Goal: Information Seeking & Learning: Learn about a topic

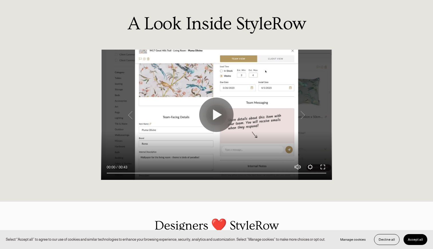
scroll to position [458, 0]
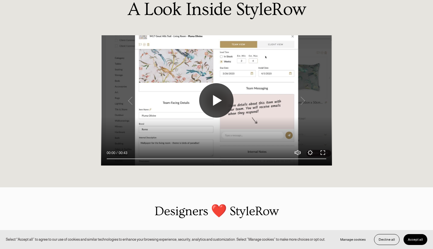
click at [207, 116] on button "Play" at bounding box center [216, 100] width 34 height 34
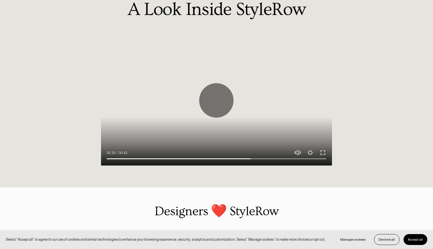
click at [323, 156] on button "Exit fullscreen Enter fullscreen" at bounding box center [323, 152] width 7 height 7
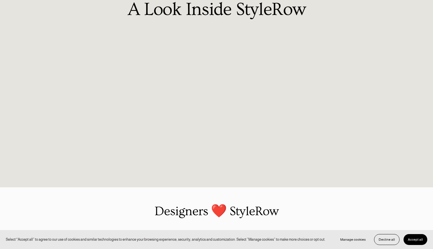
type input "100"
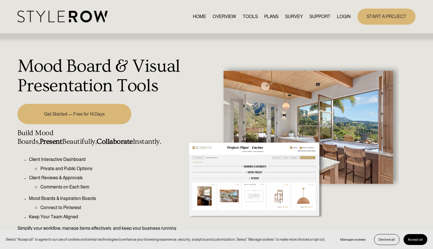
click at [268, 17] on link "PLANS" at bounding box center [271, 17] width 14 height 8
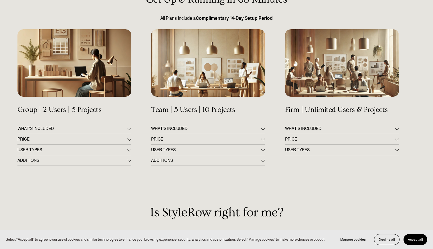
scroll to position [92, 0]
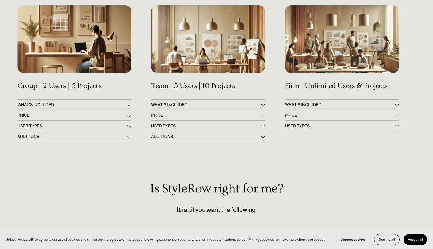
click at [130, 114] on div at bounding box center [129, 115] width 4 height 4
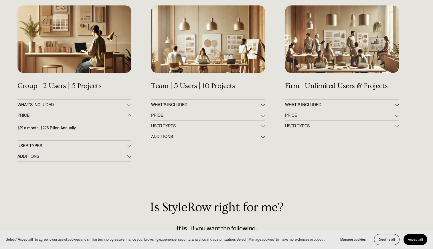
click at [131, 114] on div at bounding box center [129, 115] width 4 height 4
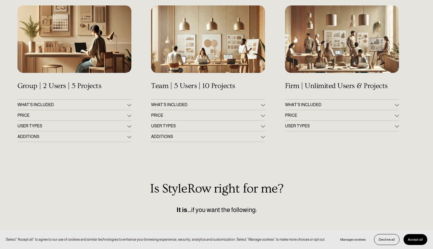
click at [263, 115] on div at bounding box center [263, 115] width 4 height 4
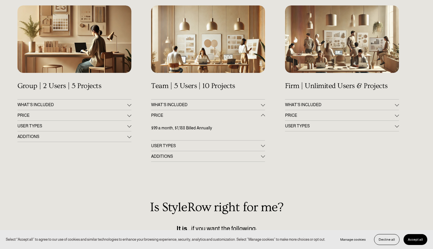
click at [263, 115] on div at bounding box center [263, 116] width 4 height 4
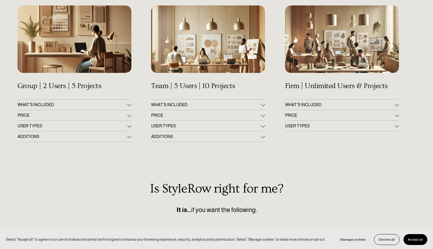
click at [397, 117] on div at bounding box center [397, 115] width 4 height 4
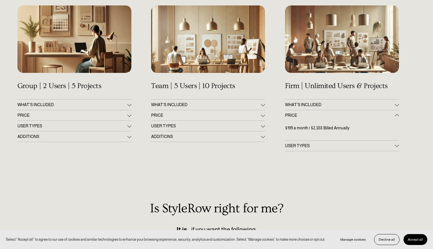
click at [397, 117] on div at bounding box center [397, 116] width 4 height 4
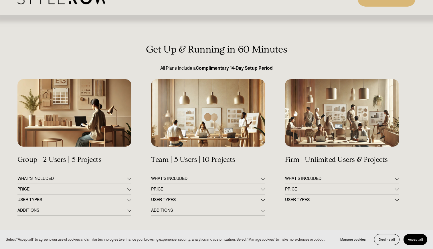
scroll to position [11, 0]
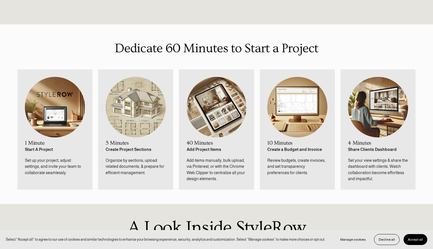
scroll to position [240, 0]
